Goal: Information Seeking & Learning: Understand process/instructions

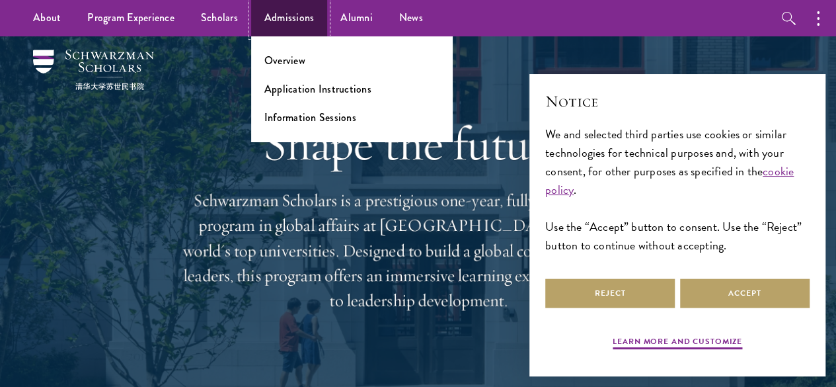
click at [288, 21] on link "Admissions" at bounding box center [289, 18] width 77 height 36
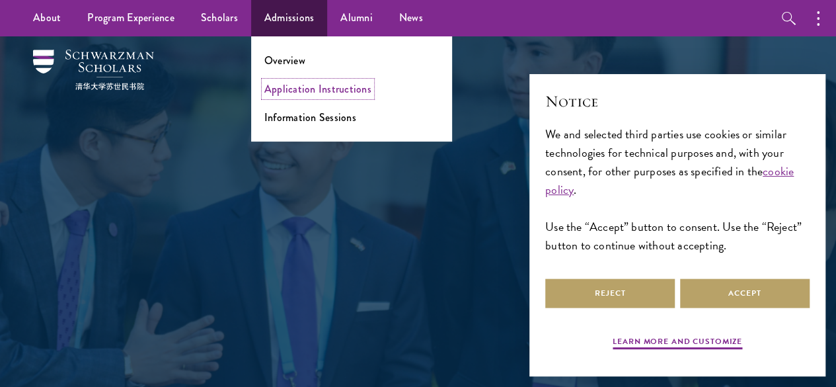
click at [320, 91] on link "Application Instructions" at bounding box center [317, 88] width 107 height 15
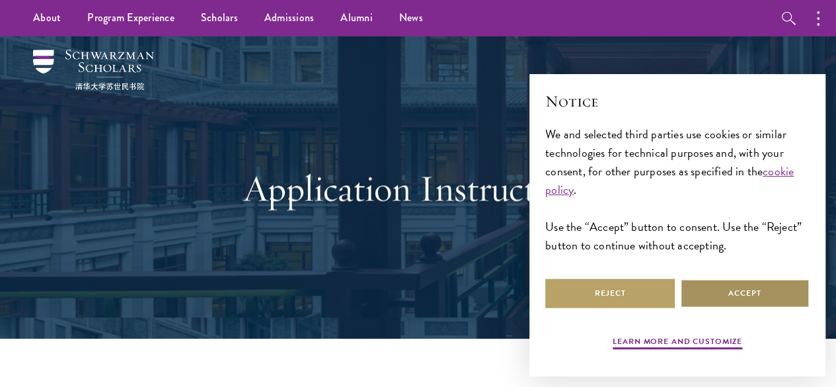
click at [722, 283] on button "Accept" at bounding box center [745, 293] width 130 height 30
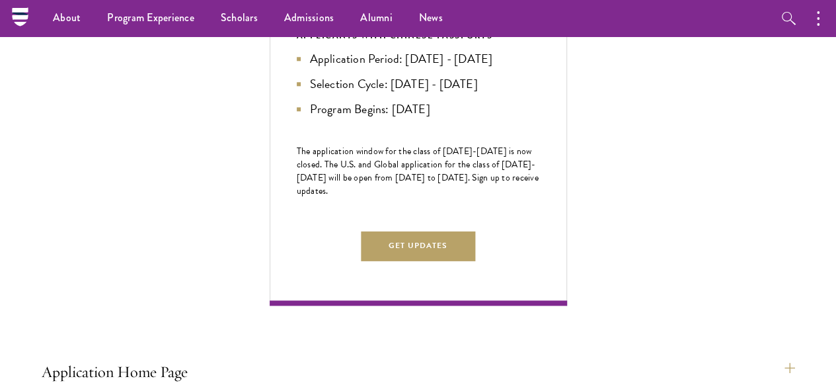
scroll to position [628, 0]
